Goal: Information Seeking & Learning: Learn about a topic

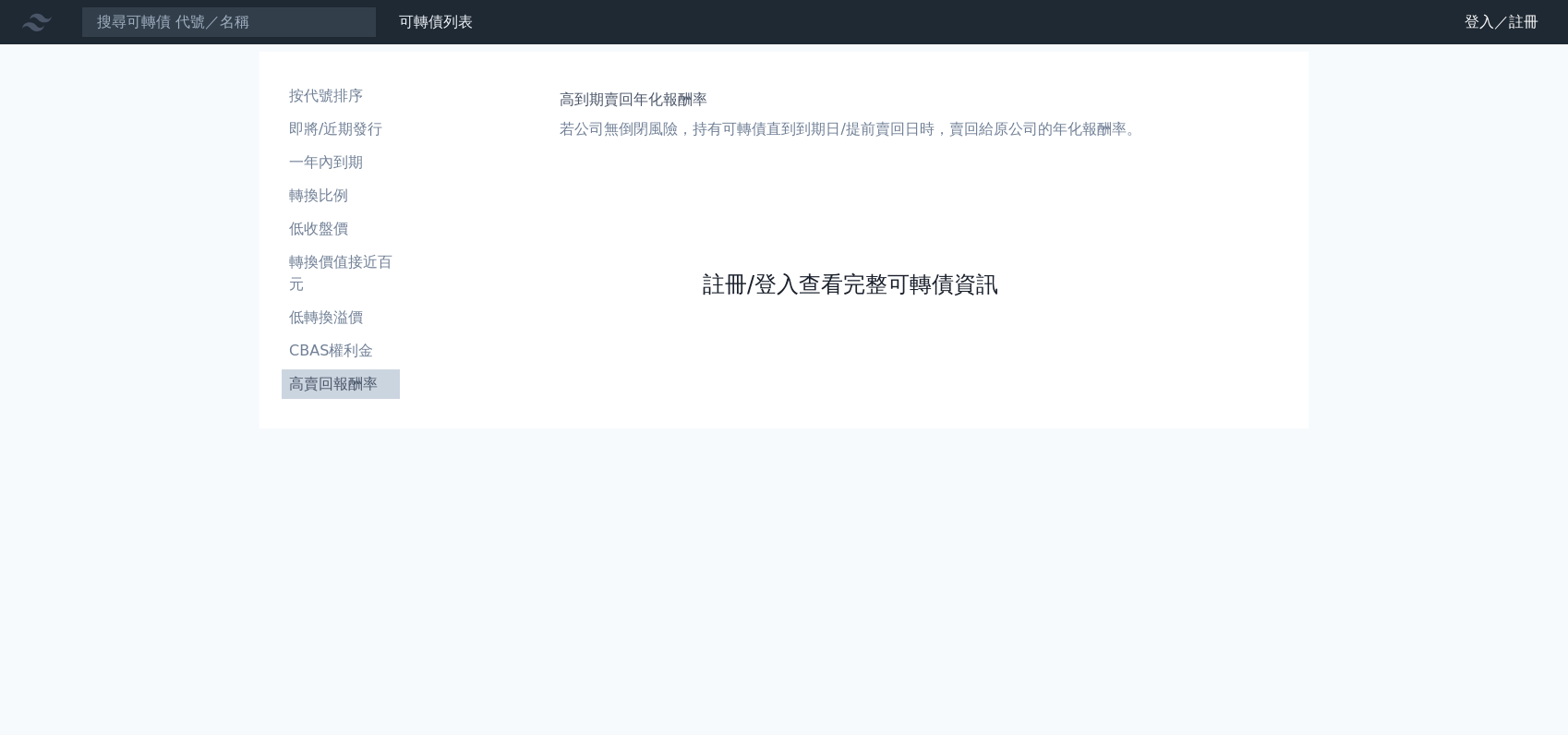
click at [938, 290] on link "註冊/登入查看完整可轉債資訊" at bounding box center [850, 284] width 295 height 30
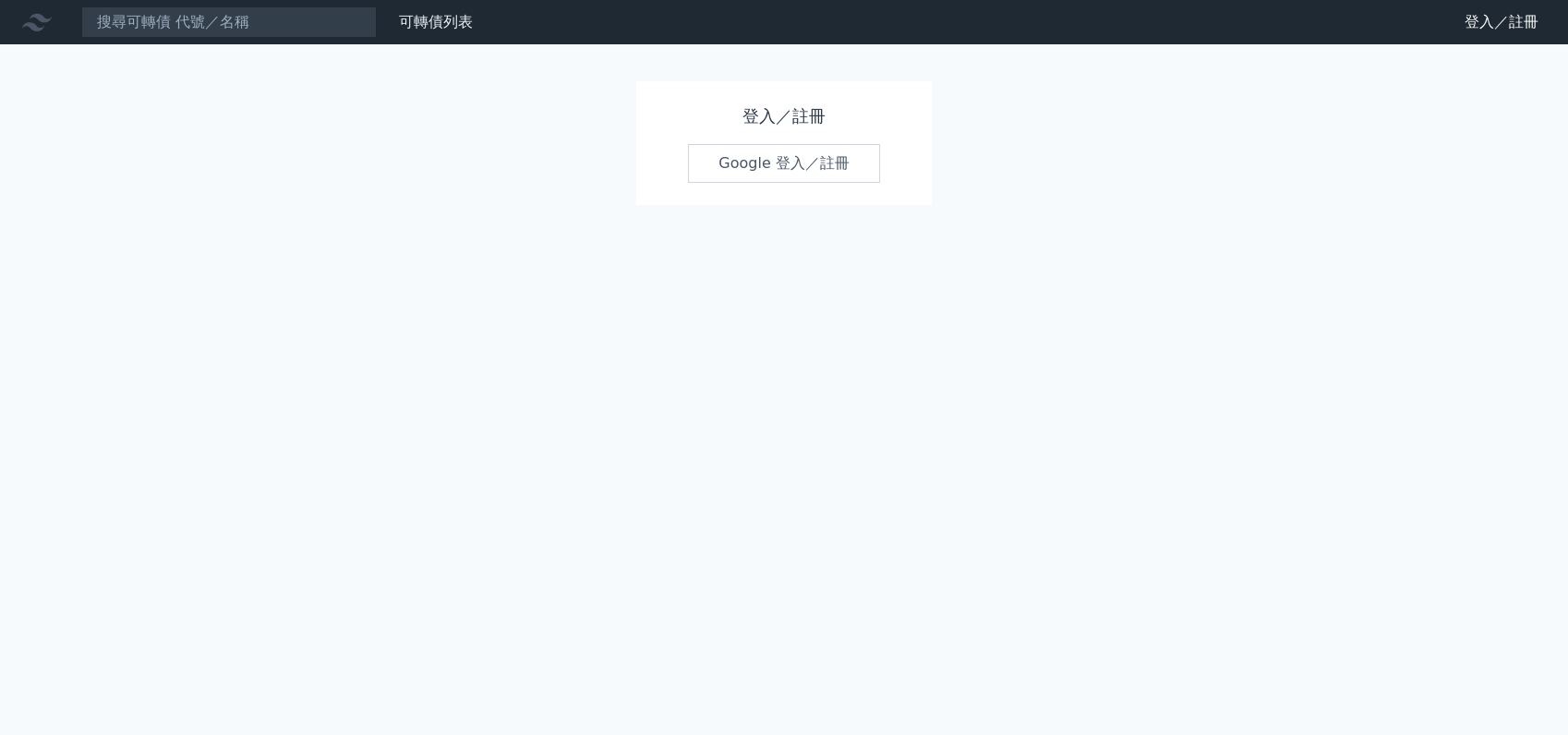
click at [761, 170] on link "Google 登入／註冊" at bounding box center [784, 163] width 192 height 39
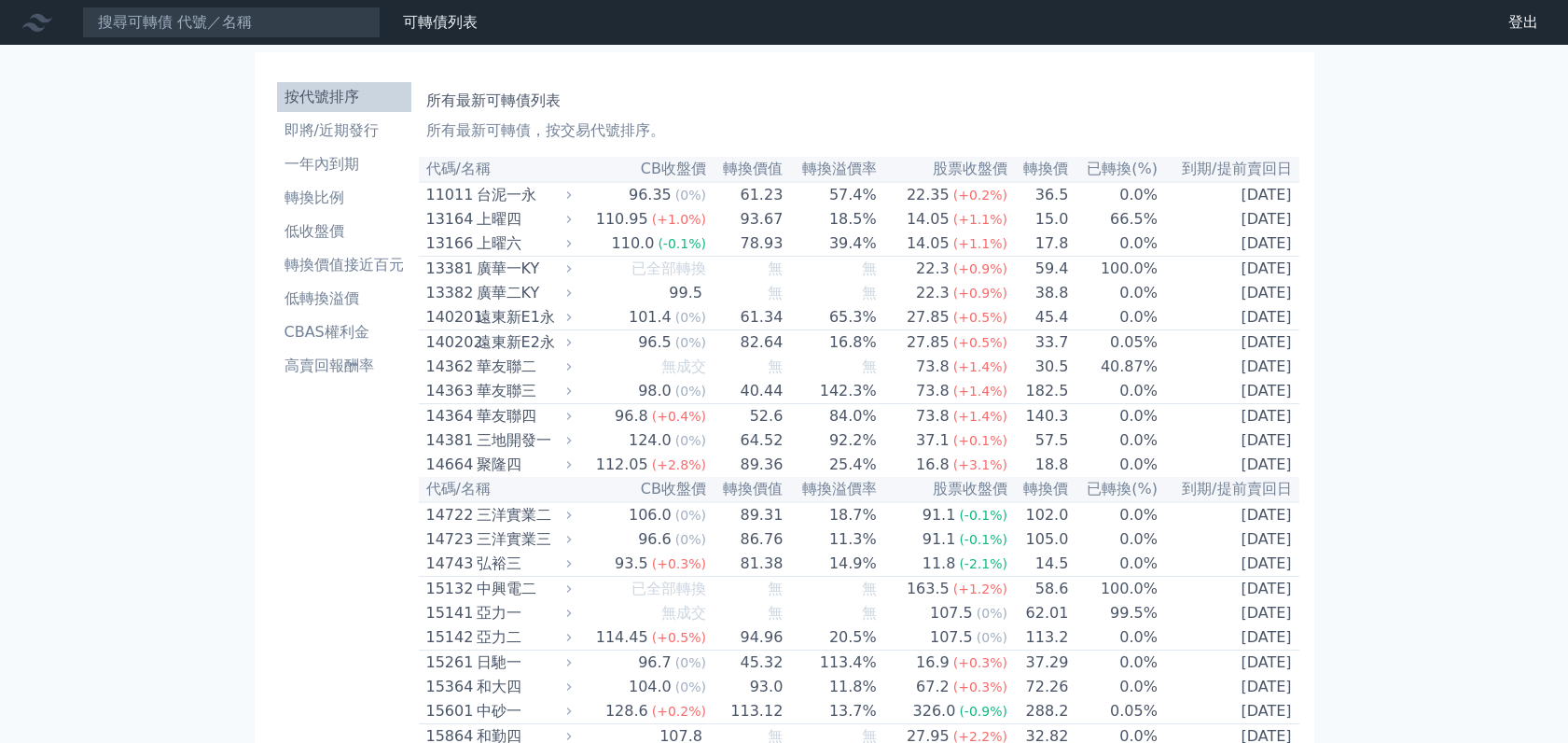
click at [359, 130] on li "即將/近期發行" at bounding box center [343, 130] width 134 height 23
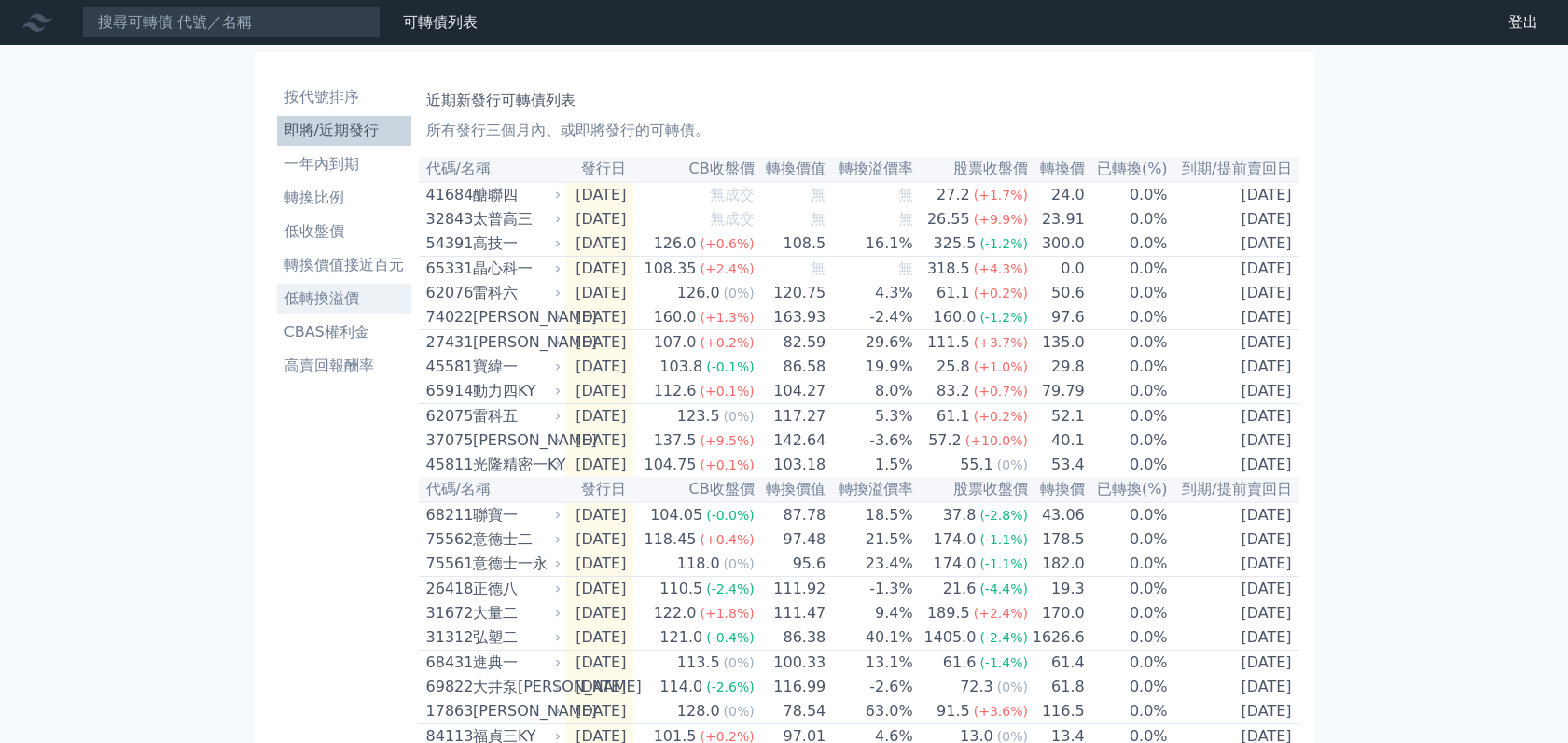
click at [317, 295] on li "低轉換溢價" at bounding box center [343, 298] width 134 height 23
